Goal: Find specific page/section: Find specific page/section

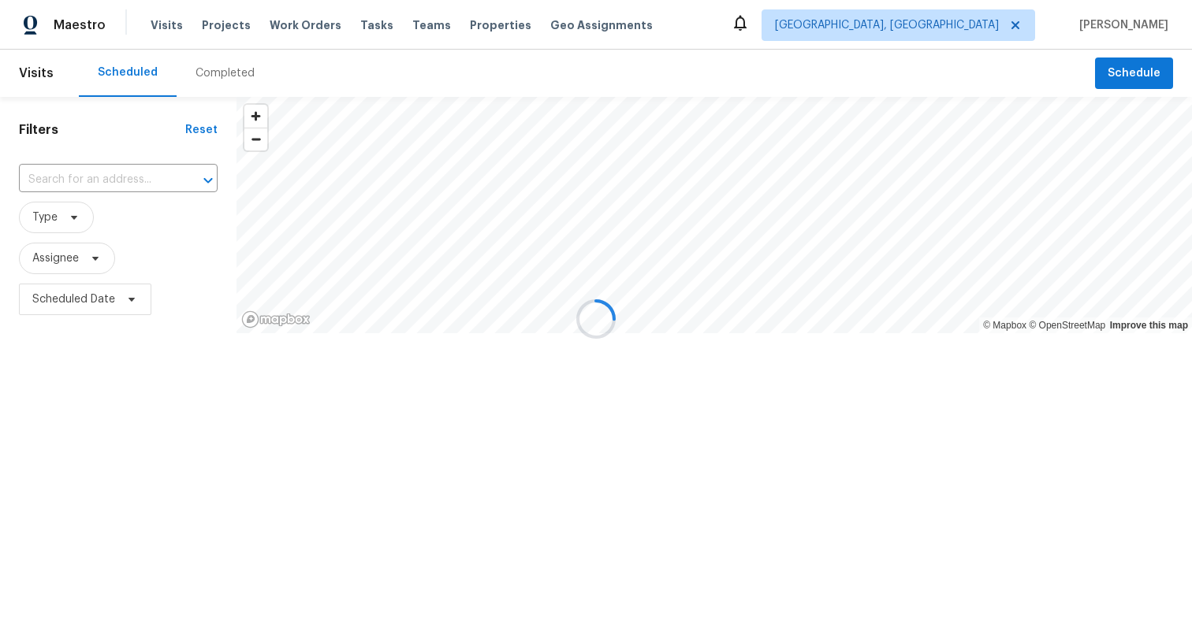
click at [971, 31] on div at bounding box center [596, 319] width 1192 height 638
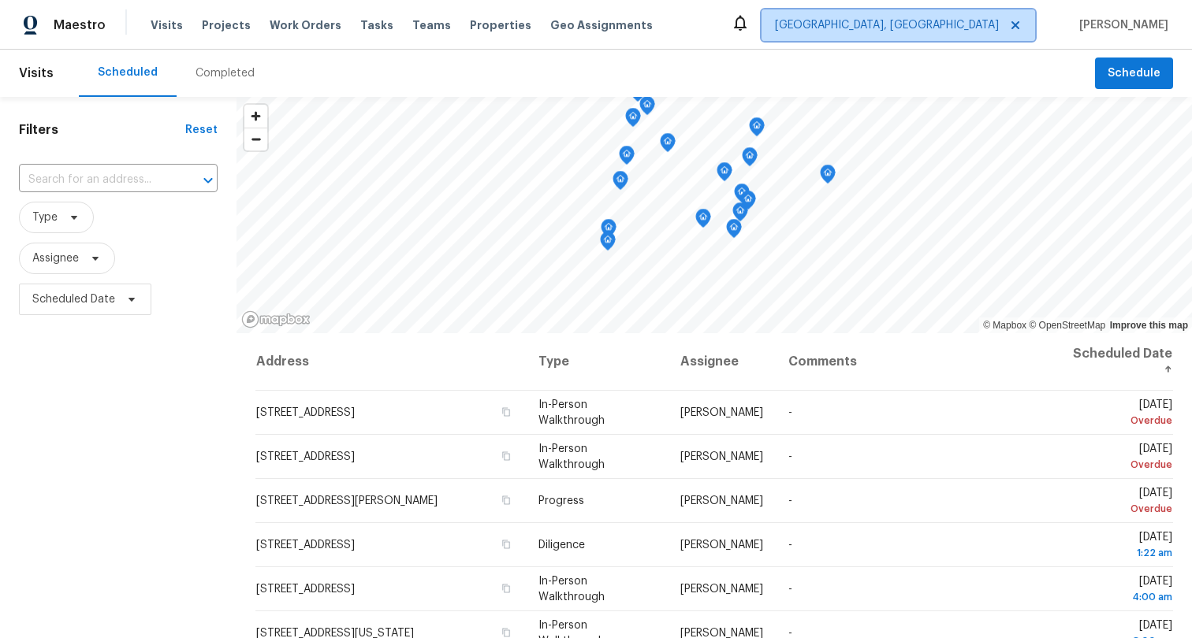
click at [969, 19] on span "[GEOGRAPHIC_DATA], [GEOGRAPHIC_DATA]" at bounding box center [887, 25] width 224 height 16
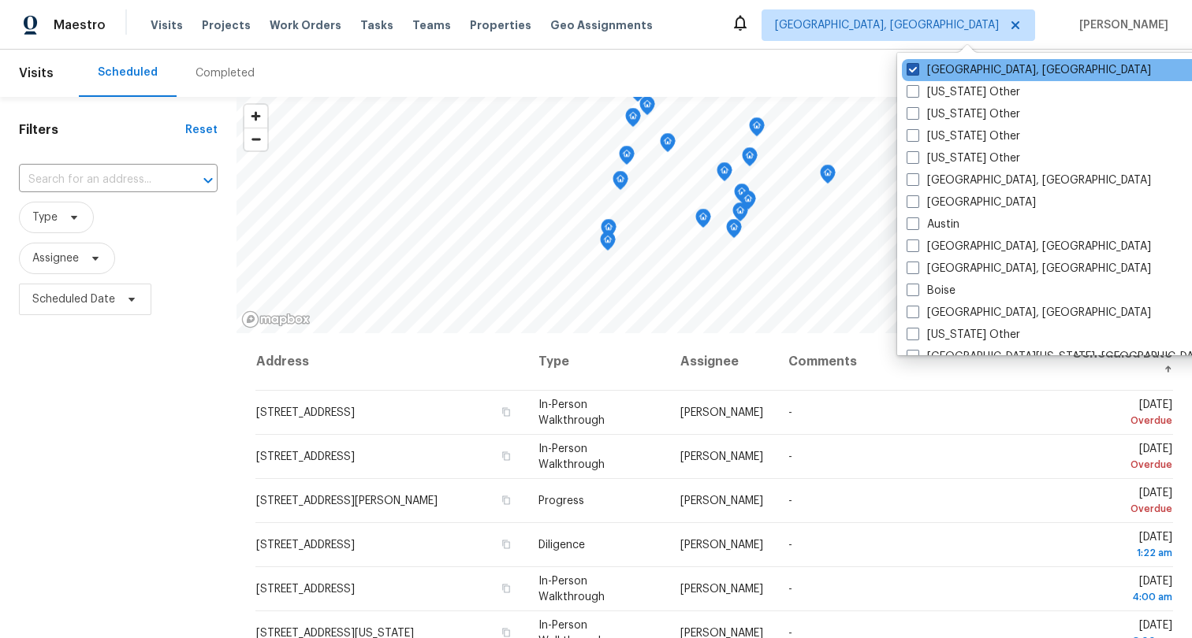
click at [945, 76] on label "[GEOGRAPHIC_DATA], [GEOGRAPHIC_DATA]" at bounding box center [1028, 70] width 244 height 16
click at [917, 73] on input "[GEOGRAPHIC_DATA], [GEOGRAPHIC_DATA]" at bounding box center [911, 67] width 10 height 10
checkbox input "false"
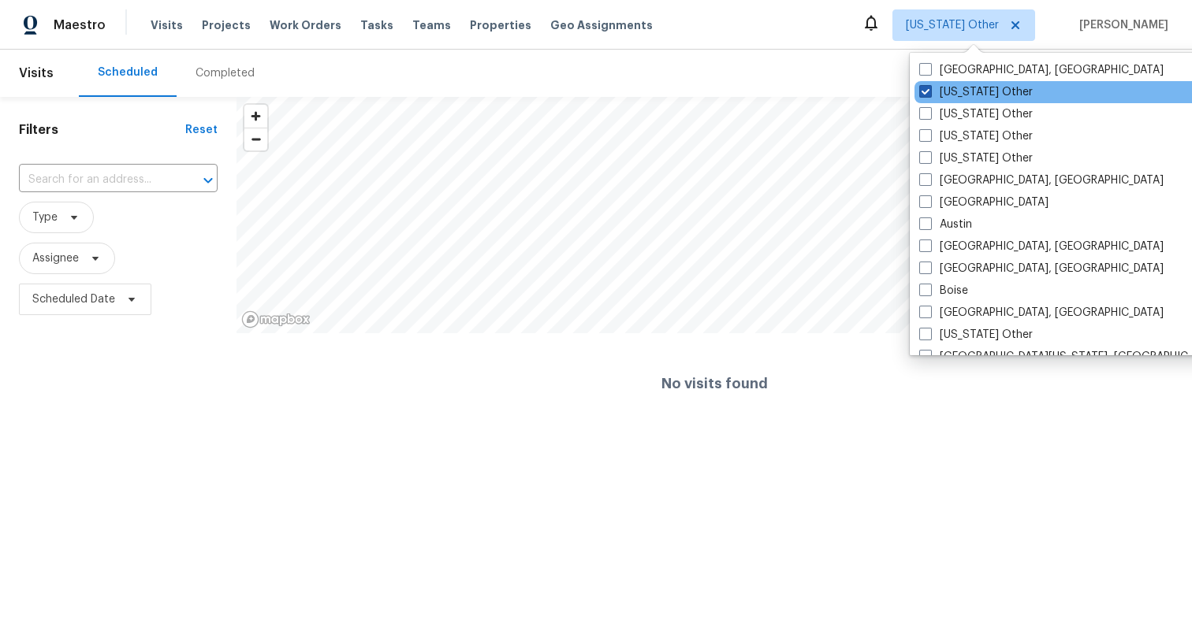
click at [925, 89] on span at bounding box center [925, 91] width 13 height 13
click at [925, 89] on input "[US_STATE] Other" at bounding box center [924, 89] width 10 height 10
checkbox input "true"
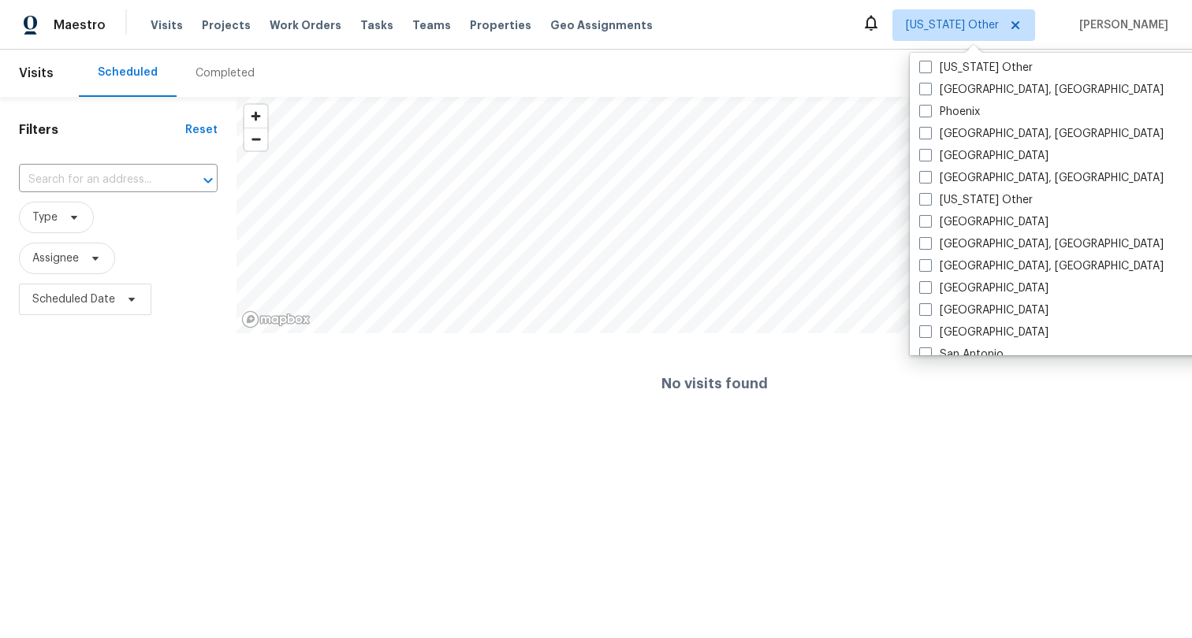
scroll to position [1778, 0]
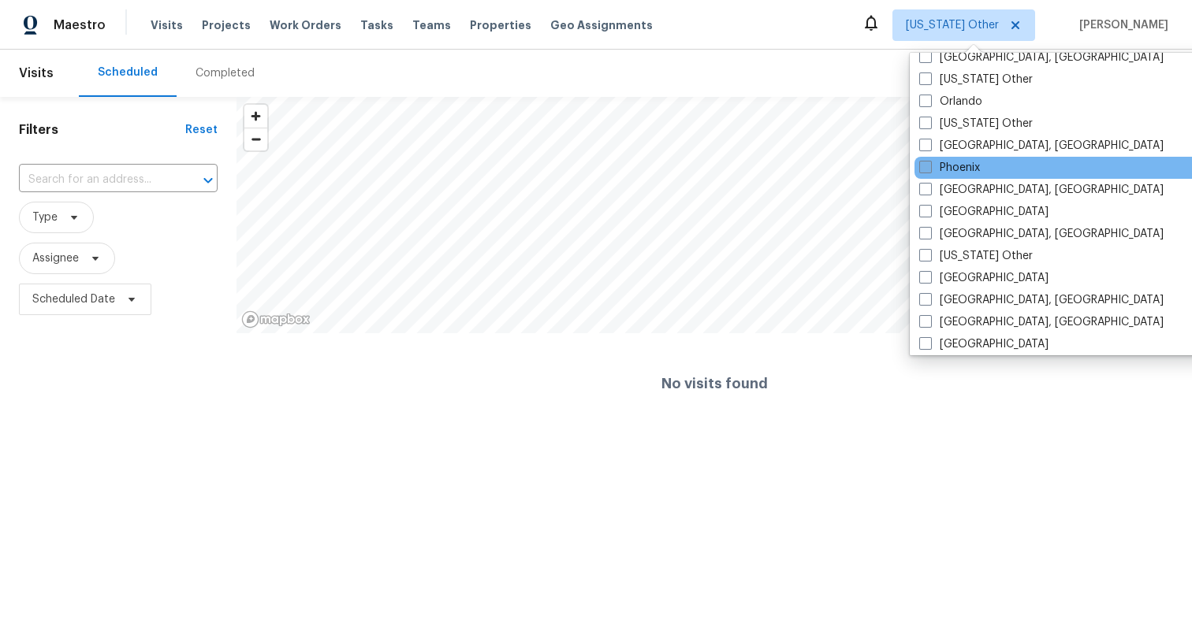
click at [925, 169] on span at bounding box center [925, 167] width 13 height 13
click at [925, 169] on input "Phoenix" at bounding box center [924, 165] width 10 height 10
checkbox input "true"
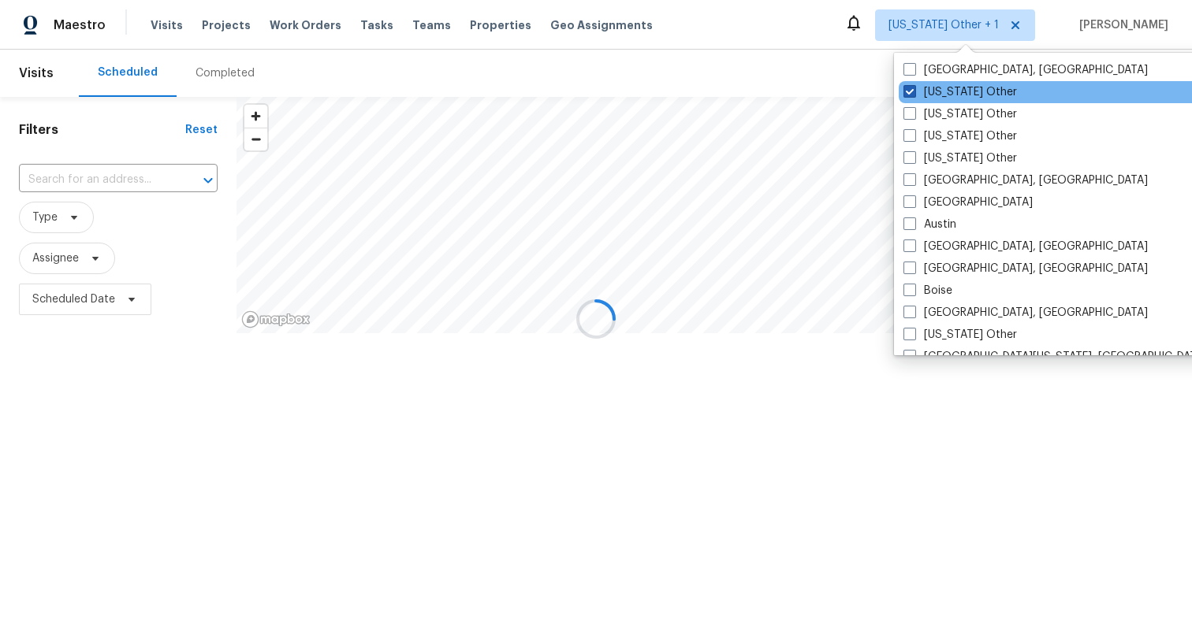
click at [908, 90] on span at bounding box center [909, 91] width 13 height 13
click at [908, 90] on input "[US_STATE] Other" at bounding box center [908, 89] width 10 height 10
checkbox input "false"
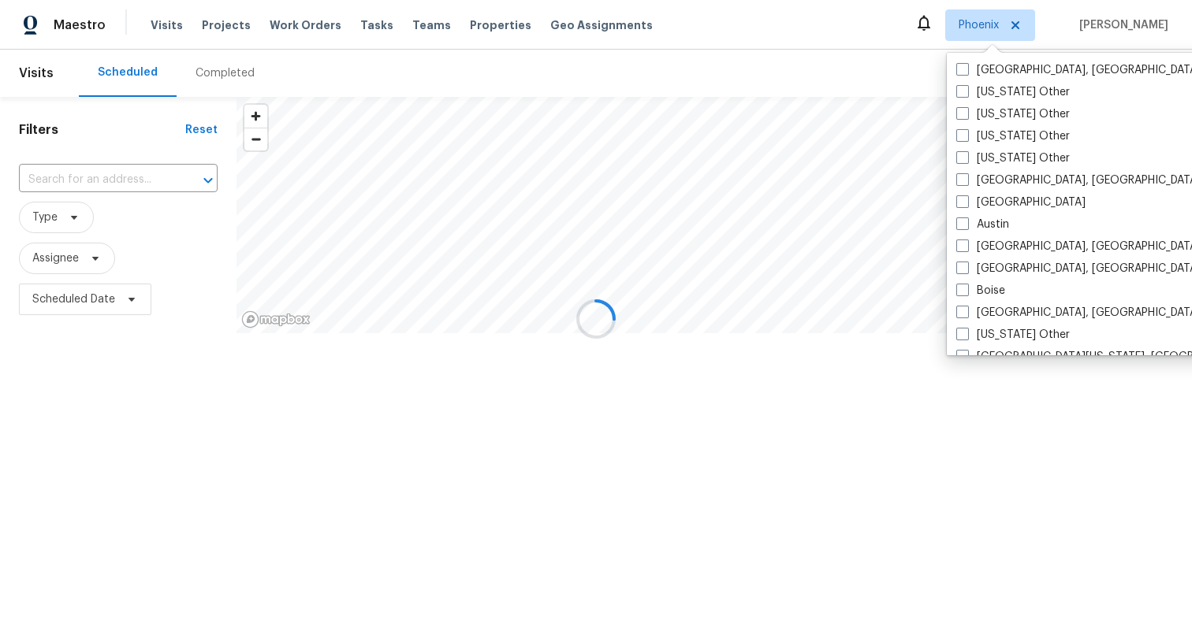
click at [820, 48] on div at bounding box center [596, 319] width 1192 height 638
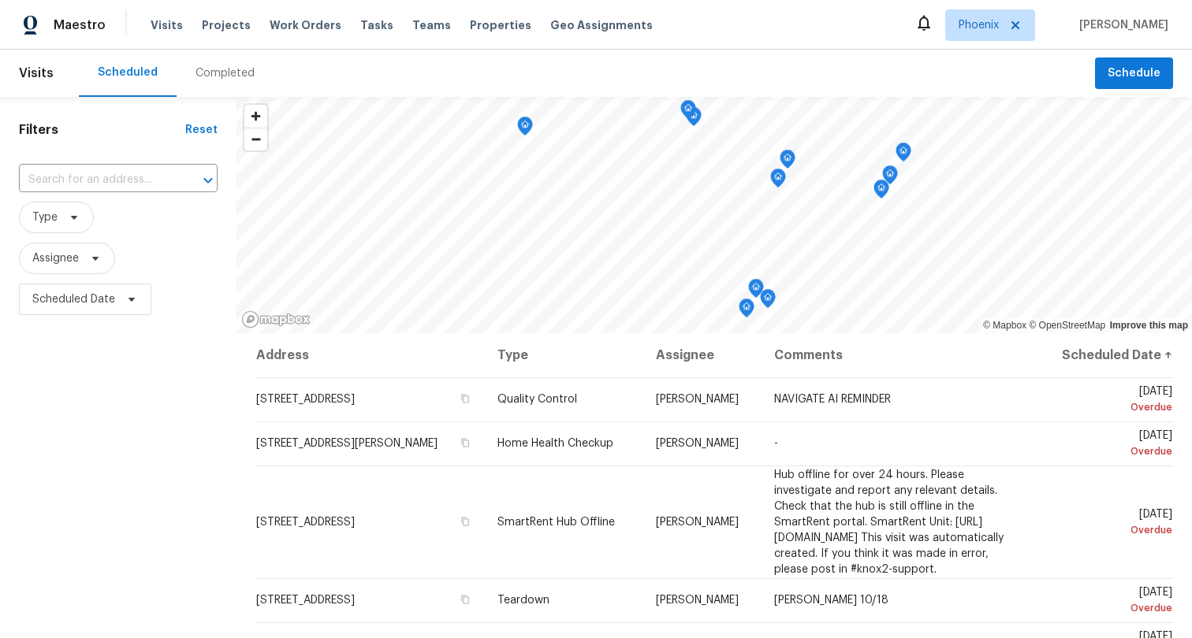
click at [862, 41] on div "Maestro Visits Projects Work Orders Tasks Teams Properties Geo Assignments Phoe…" at bounding box center [596, 25] width 1192 height 50
